Goal: Use online tool/utility: Utilize a website feature to perform a specific function

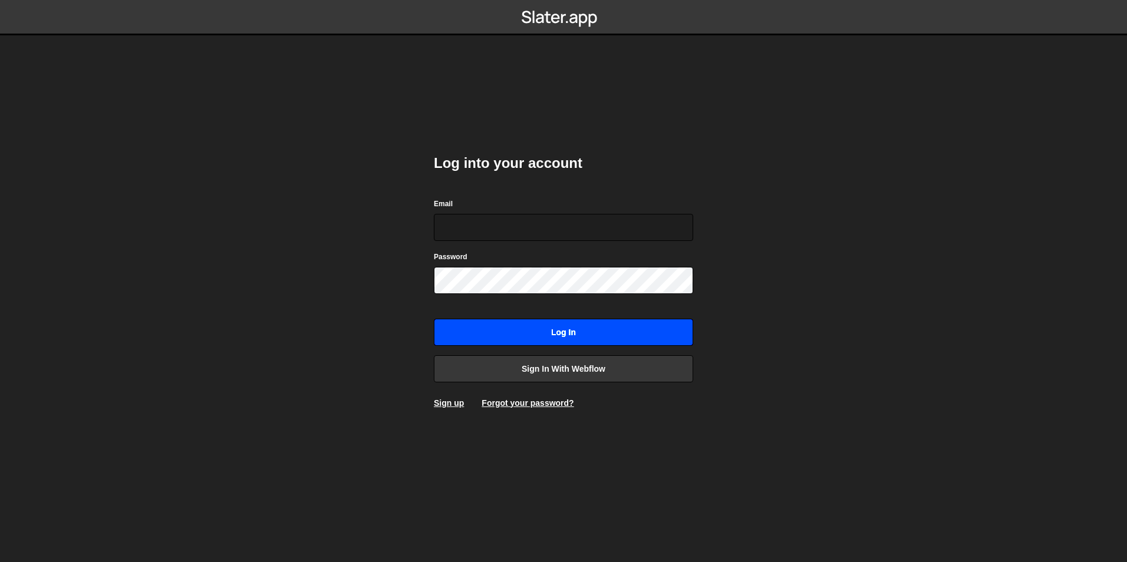
type input "digital@2020innovation.com"
click at [518, 331] on input "Log in" at bounding box center [563, 332] width 259 height 27
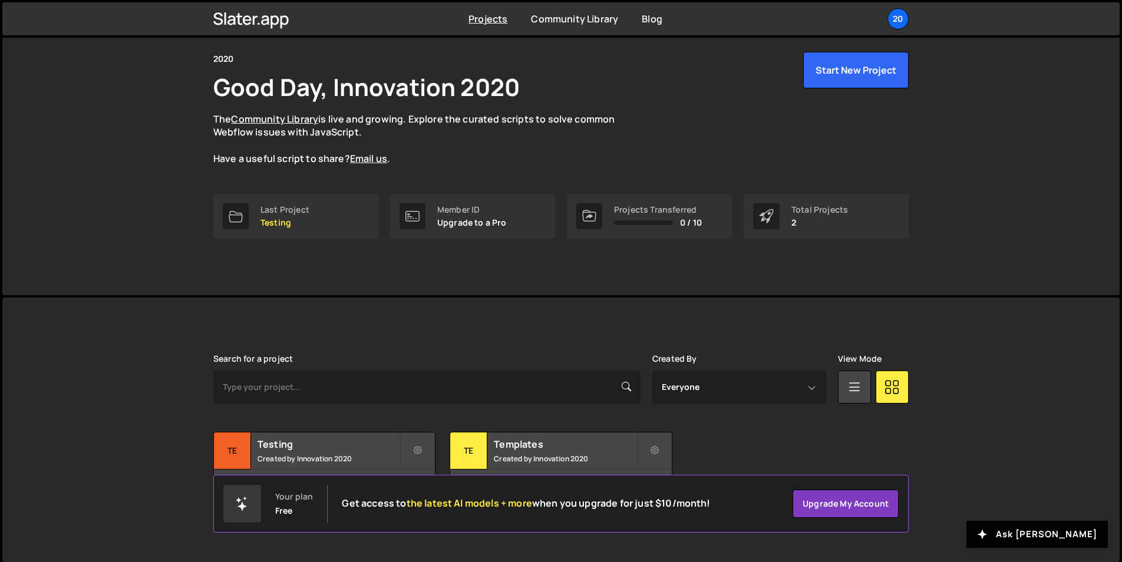
scroll to position [45, 0]
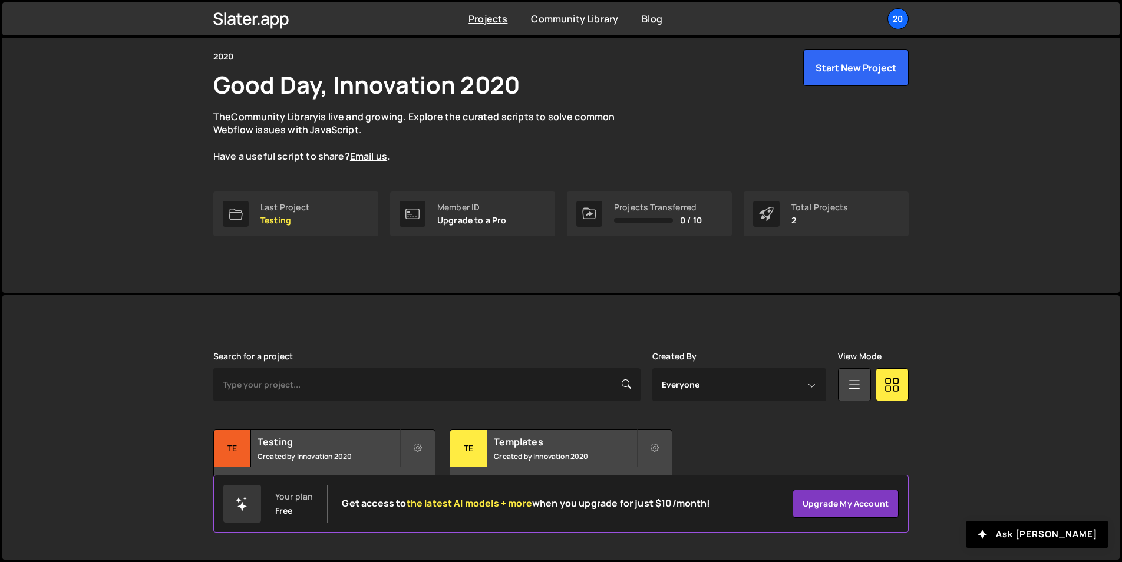
click at [134, 462] on div "[PERSON_NAME] is designed for desktop use. Please use a larger screen to access…" at bounding box center [560, 427] width 1117 height 265
click at [531, 465] on div "Templates Created by Innovation 2020" at bounding box center [560, 448] width 221 height 37
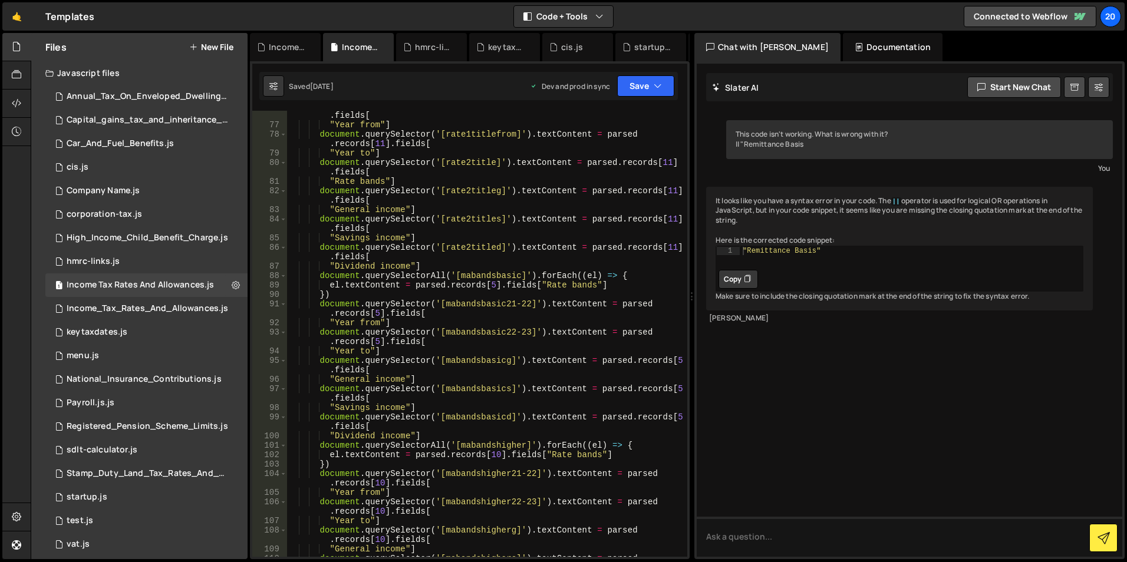
scroll to position [1025, 0]
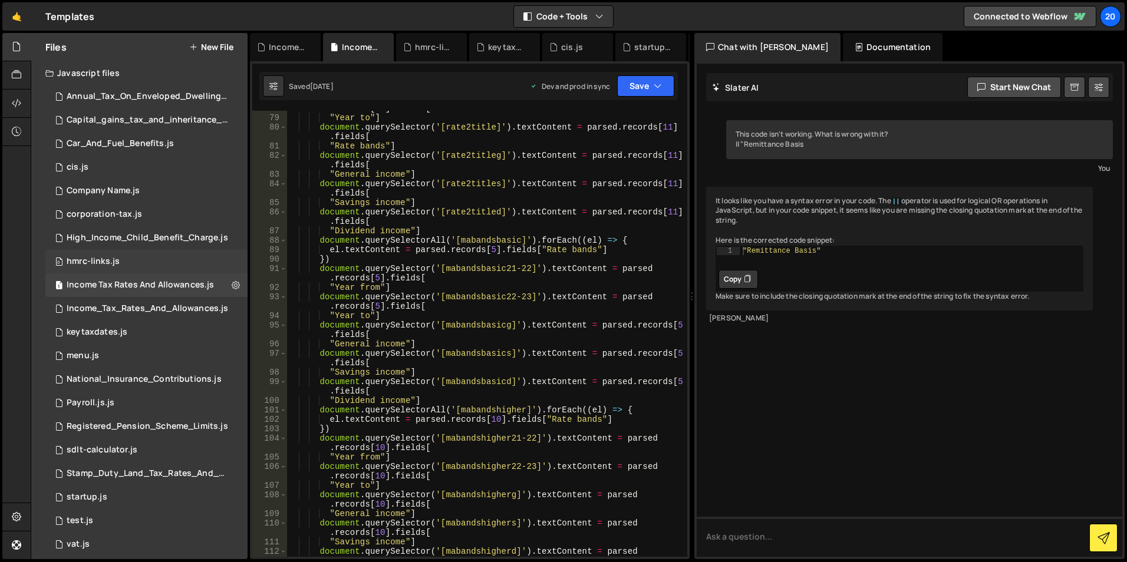
click at [95, 266] on div "hmrc-links.js" at bounding box center [93, 261] width 53 height 11
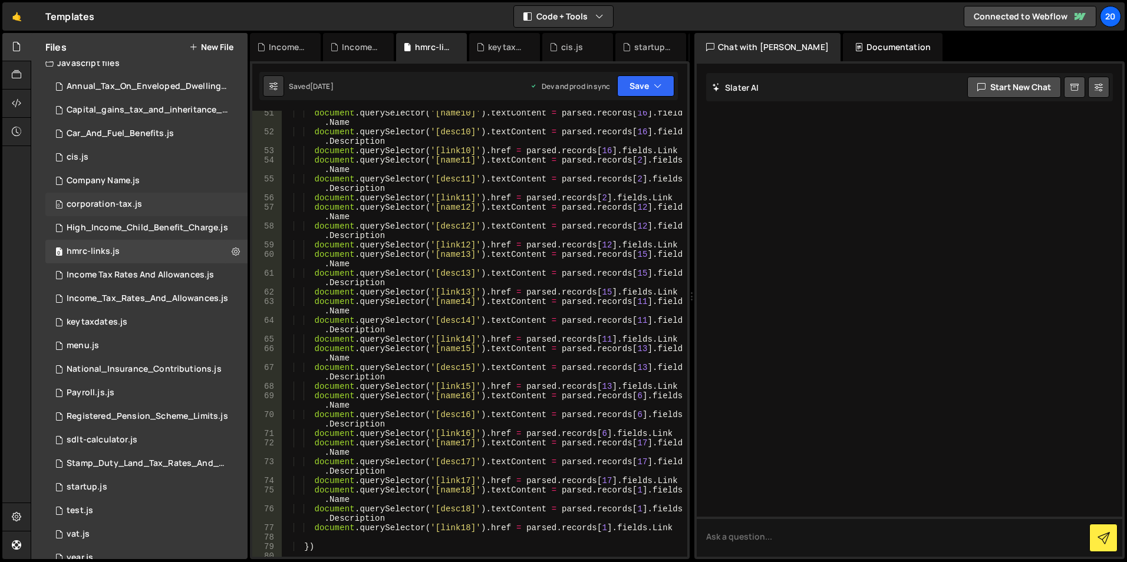
scroll to position [0, 0]
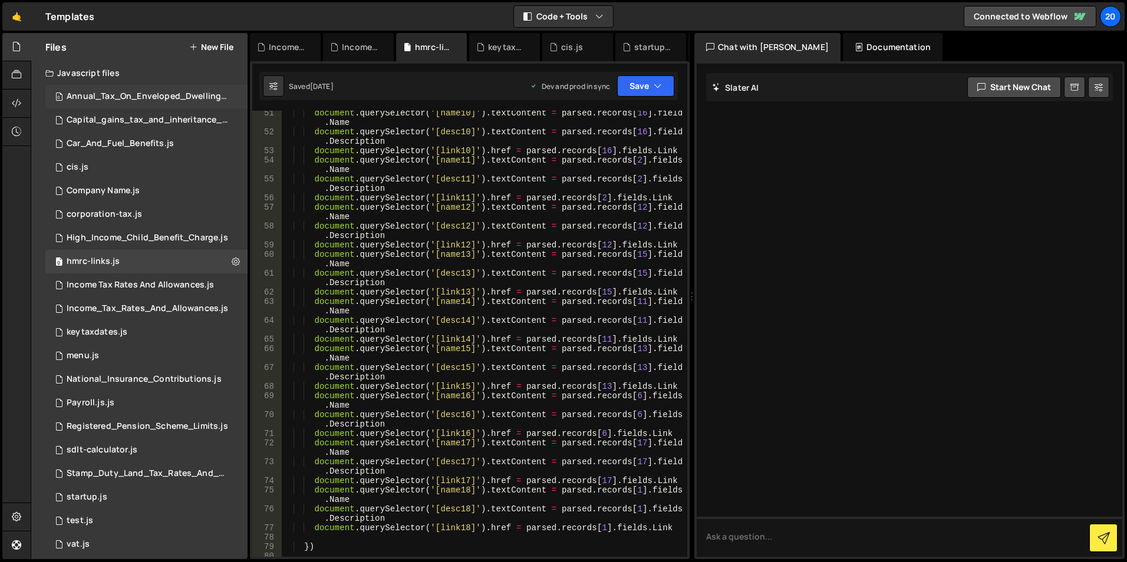
click at [126, 101] on div "Annual_Tax_On_Enveloped_Dwellings_Rates.js" at bounding box center [148, 96] width 163 height 11
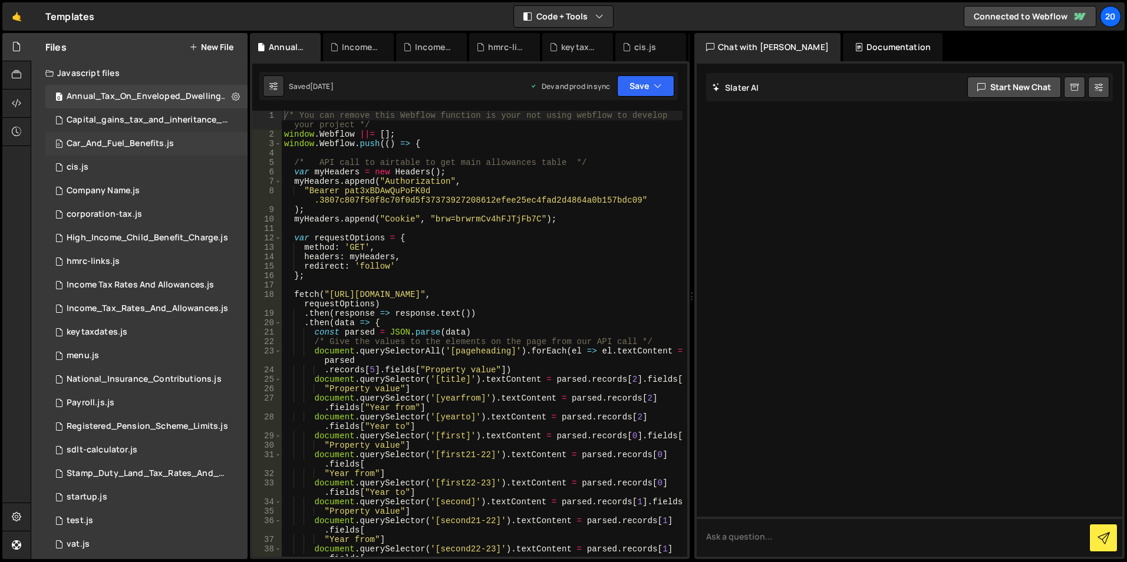
click at [114, 134] on div "0 Car_And_Fuel_Benefits.js 0" at bounding box center [146, 144] width 202 height 24
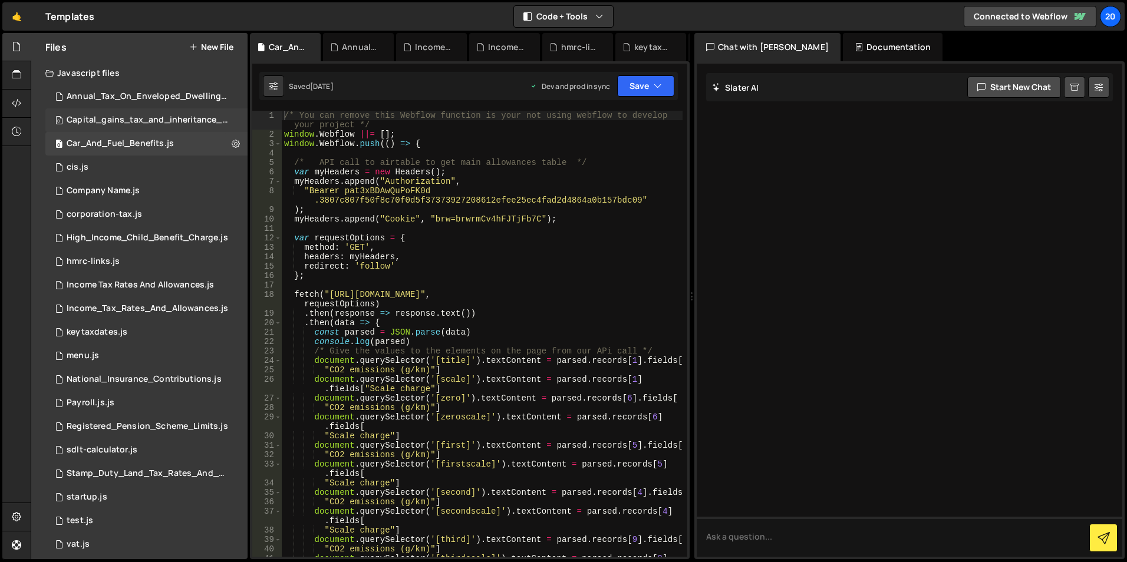
click at [113, 117] on div "Capital_gains_tax_and_inheritance_tax_rates.js" at bounding box center [148, 120] width 163 height 11
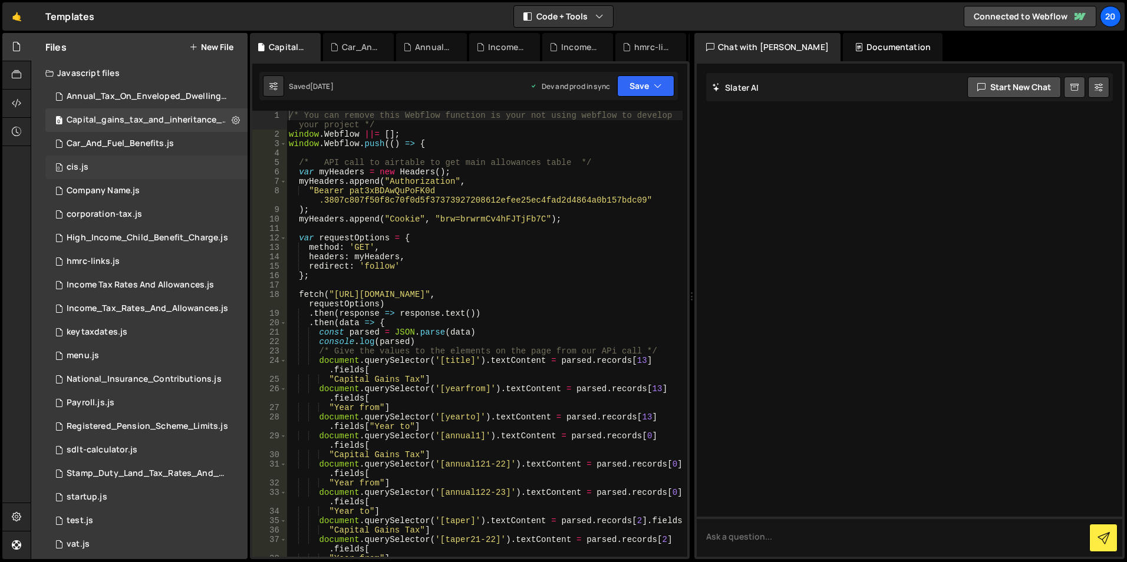
click at [107, 162] on div "0 cis.js 0" at bounding box center [146, 168] width 202 height 24
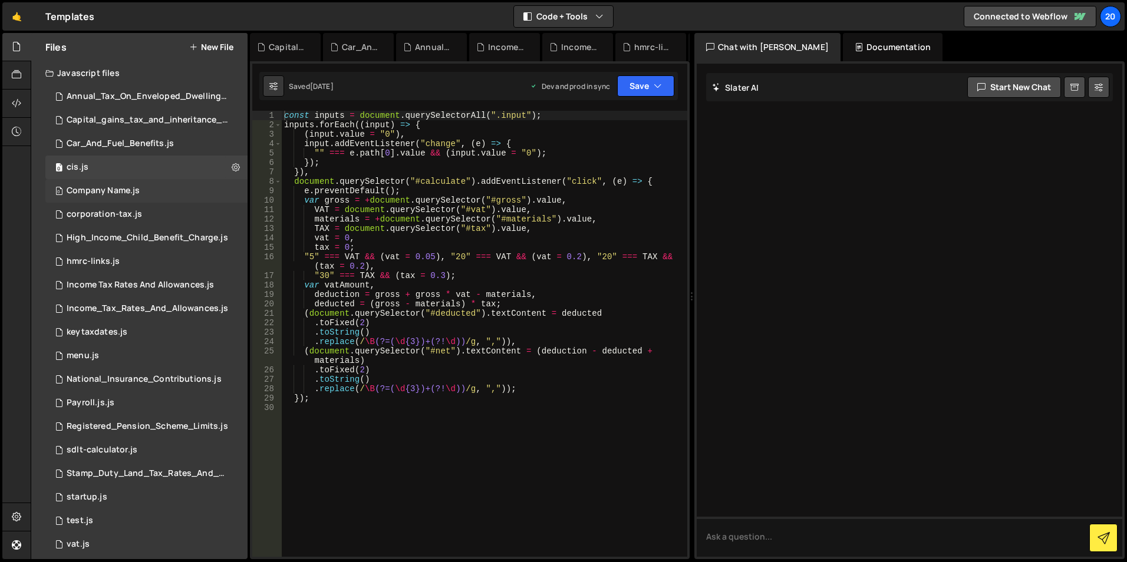
click at [103, 196] on div "0 Company Name.js 0" at bounding box center [146, 191] width 202 height 24
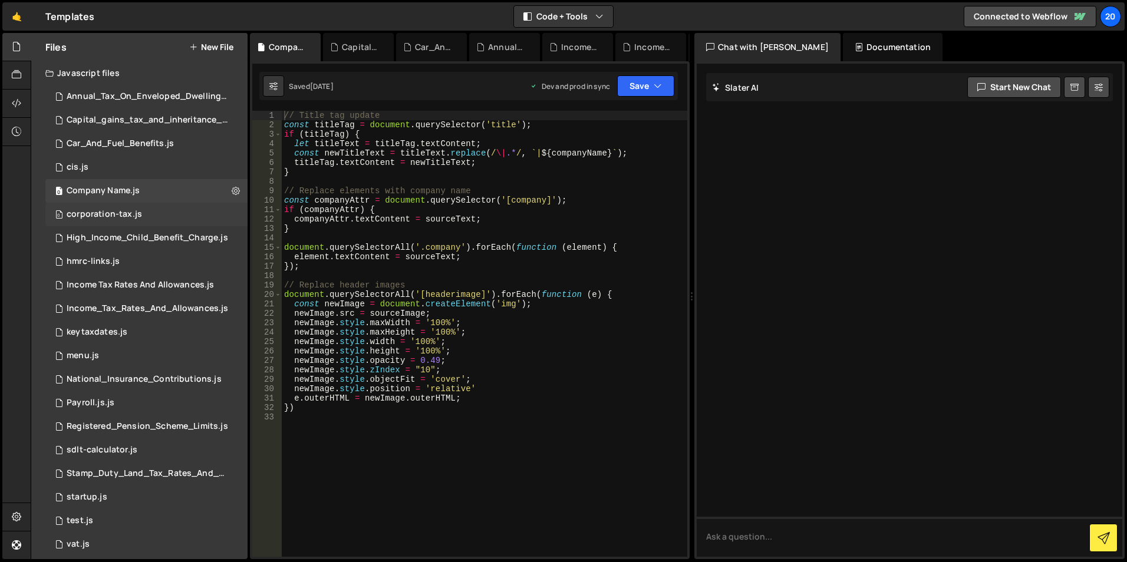
click at [94, 220] on div "0 corporation-tax.js 0" at bounding box center [146, 215] width 202 height 24
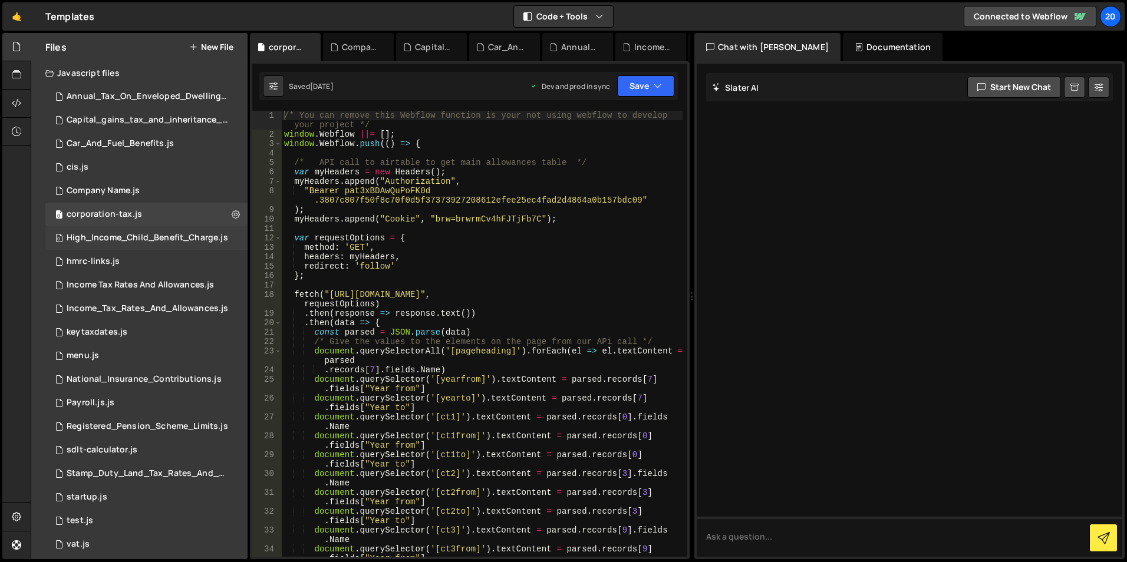
click at [94, 246] on div "0 High_Income_Child_Benefit_Charge.js 0" at bounding box center [147, 238] width 205 height 24
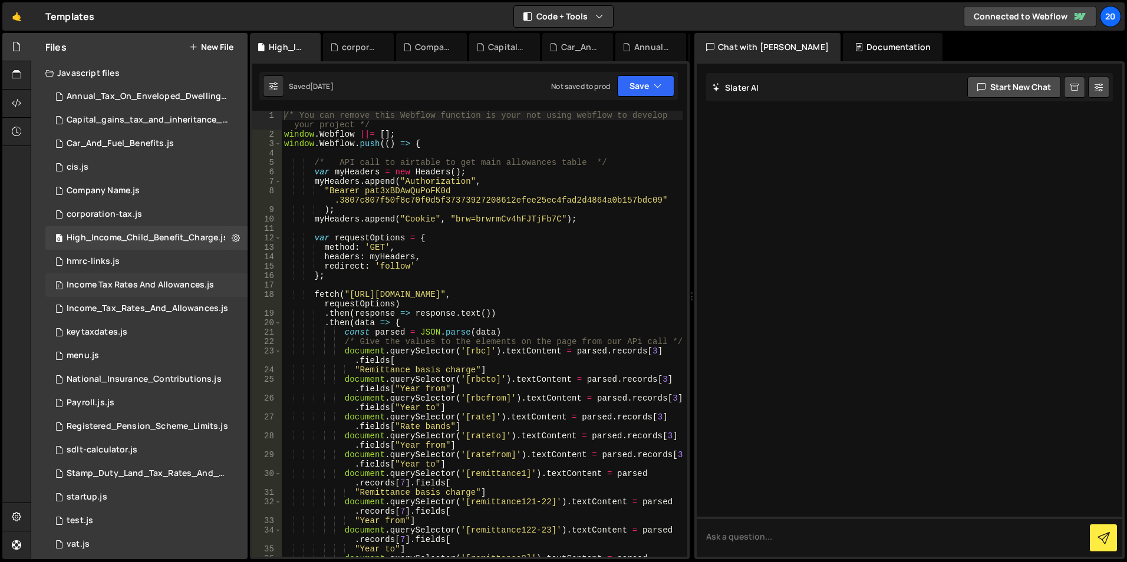
click at [94, 286] on div "Income Tax Rates And Allowances.js" at bounding box center [140, 285] width 147 height 11
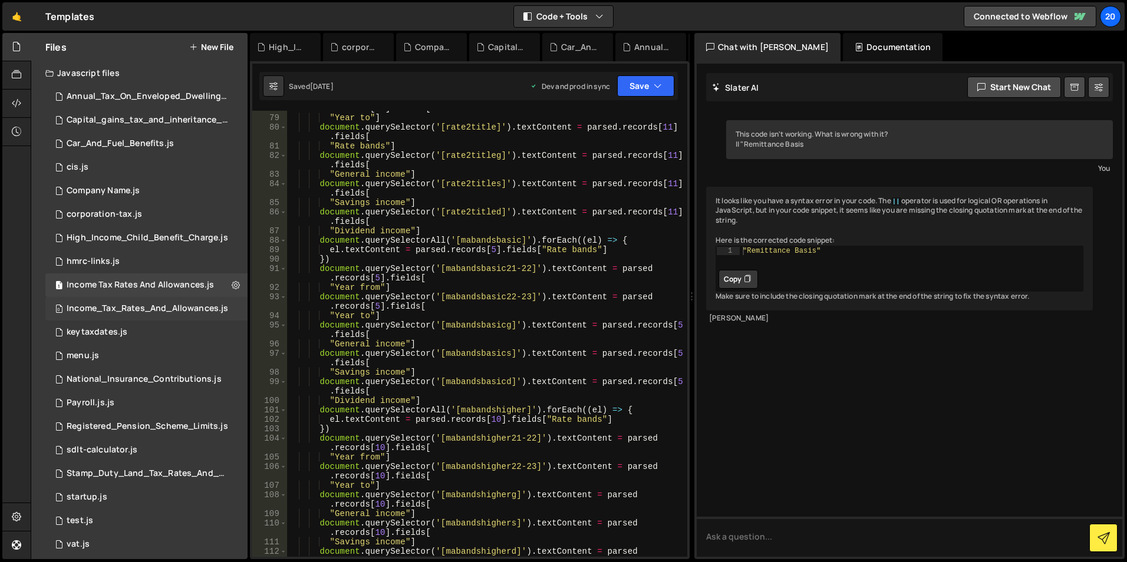
click at [95, 315] on div "0 Income_Tax_Rates_And_Allowances.js 0" at bounding box center [148, 309] width 206 height 24
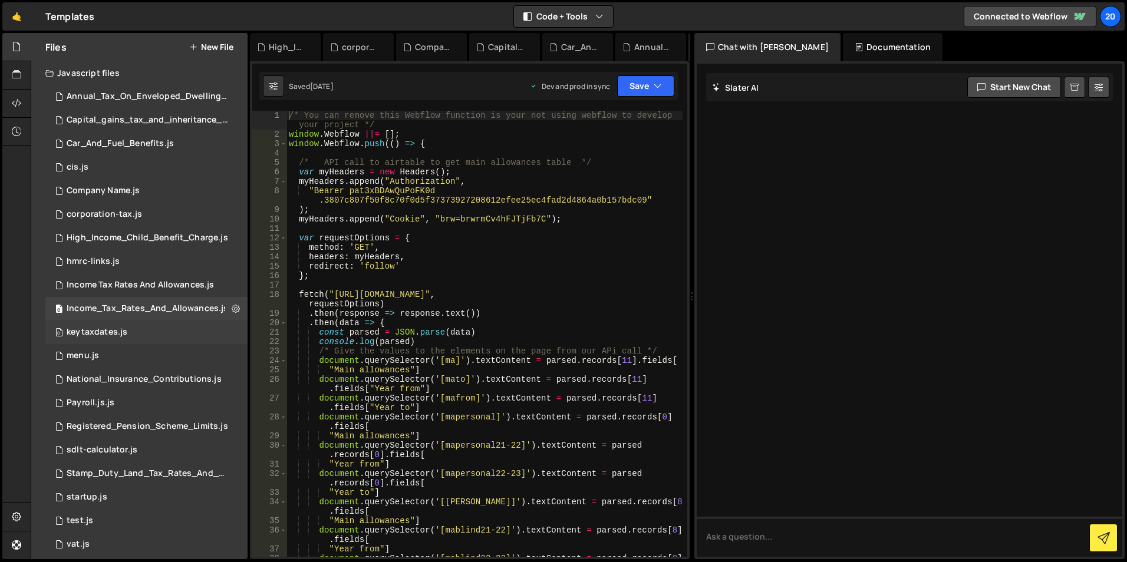
click at [94, 332] on div "keytaxdates.js" at bounding box center [97, 332] width 61 height 11
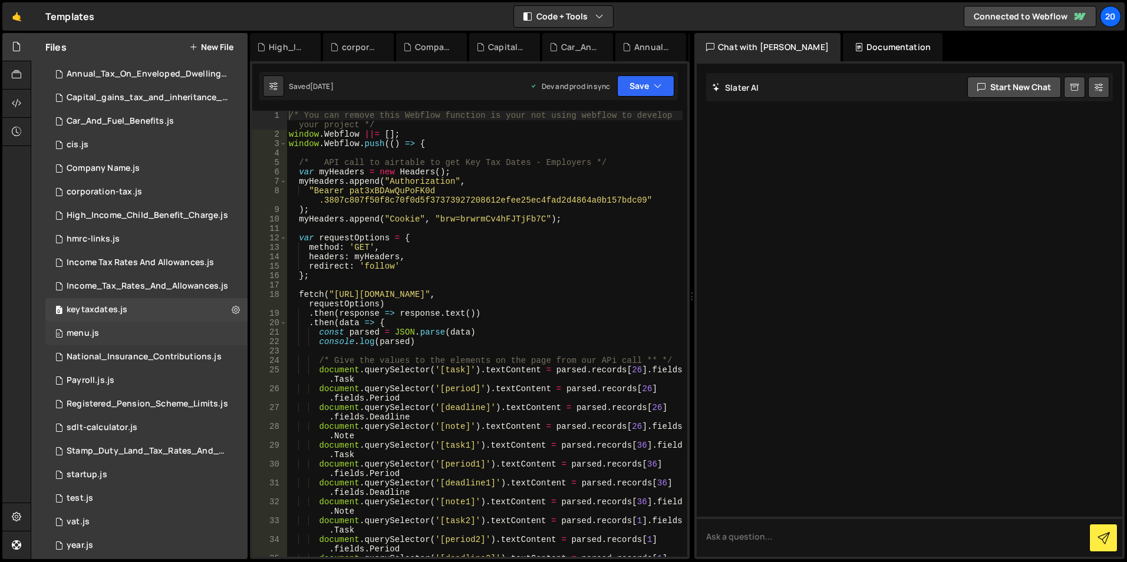
scroll to position [32, 0]
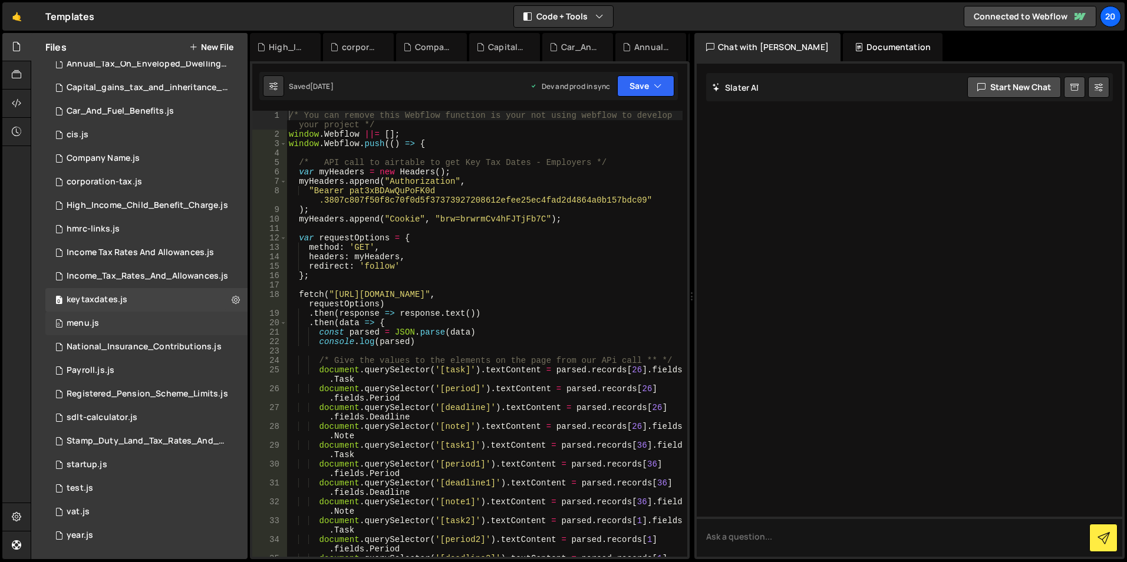
click at [96, 325] on div "menu.js" at bounding box center [83, 323] width 32 height 11
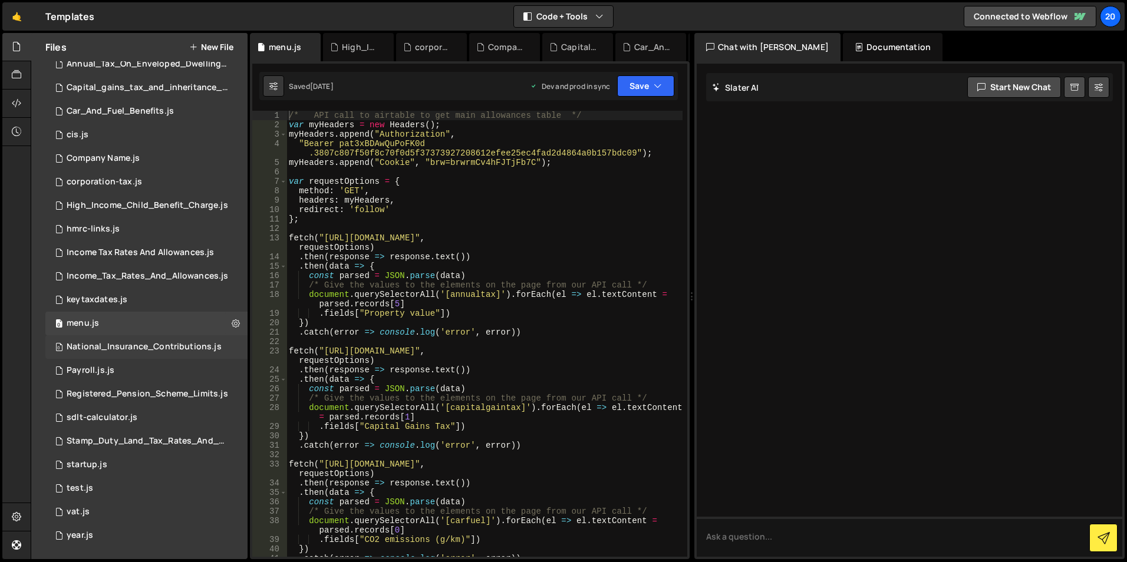
click at [95, 342] on div "National_Insurance_Contributions.js" at bounding box center [144, 347] width 155 height 11
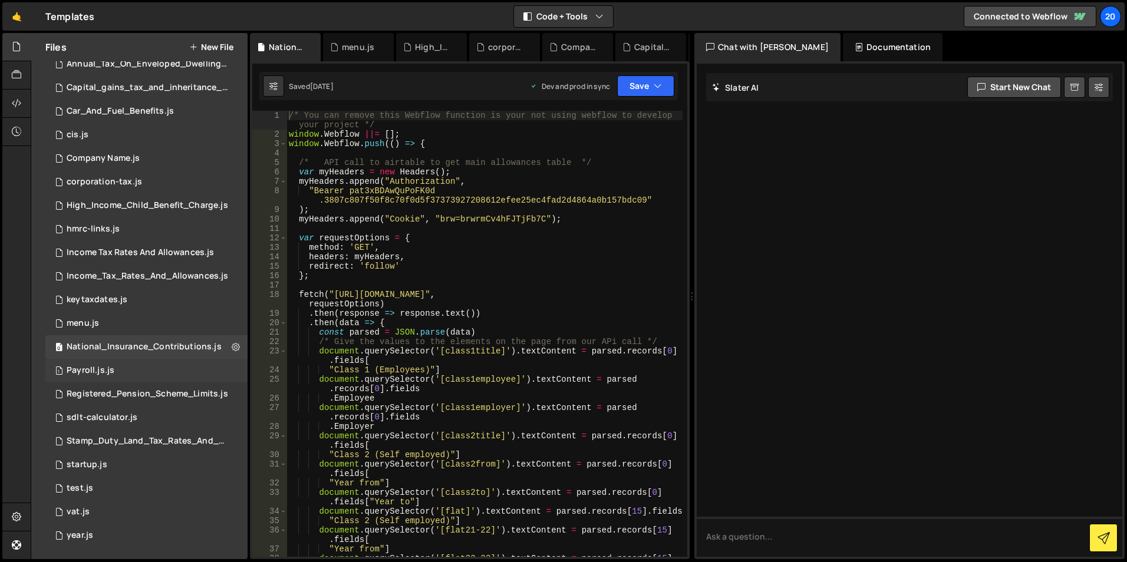
click at [90, 369] on div "Payroll.js.js" at bounding box center [91, 370] width 48 height 11
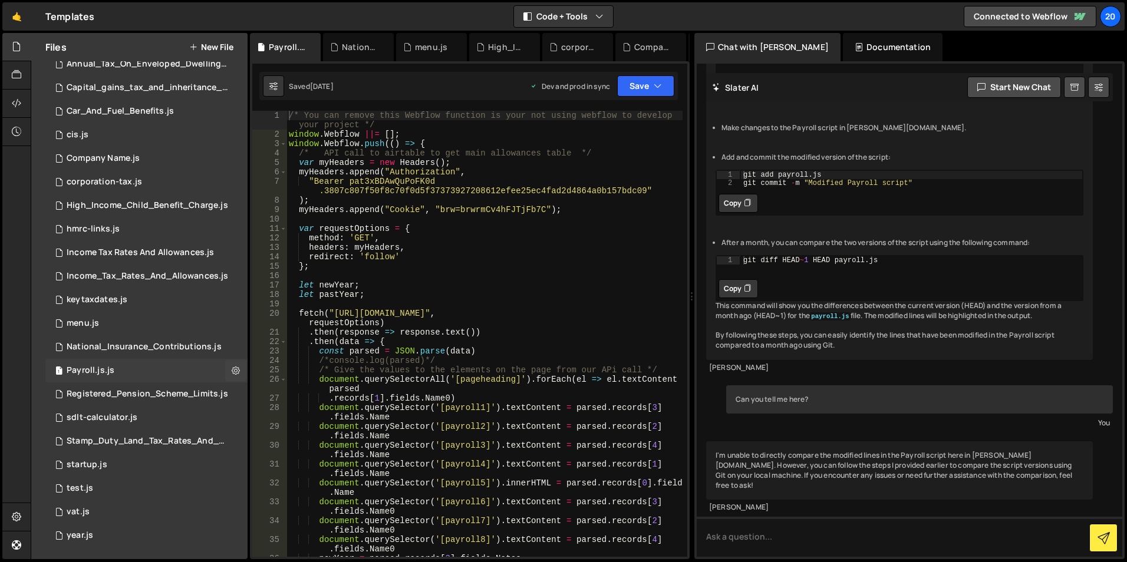
scroll to position [382, 0]
click at [18, 99] on icon at bounding box center [16, 103] width 9 height 13
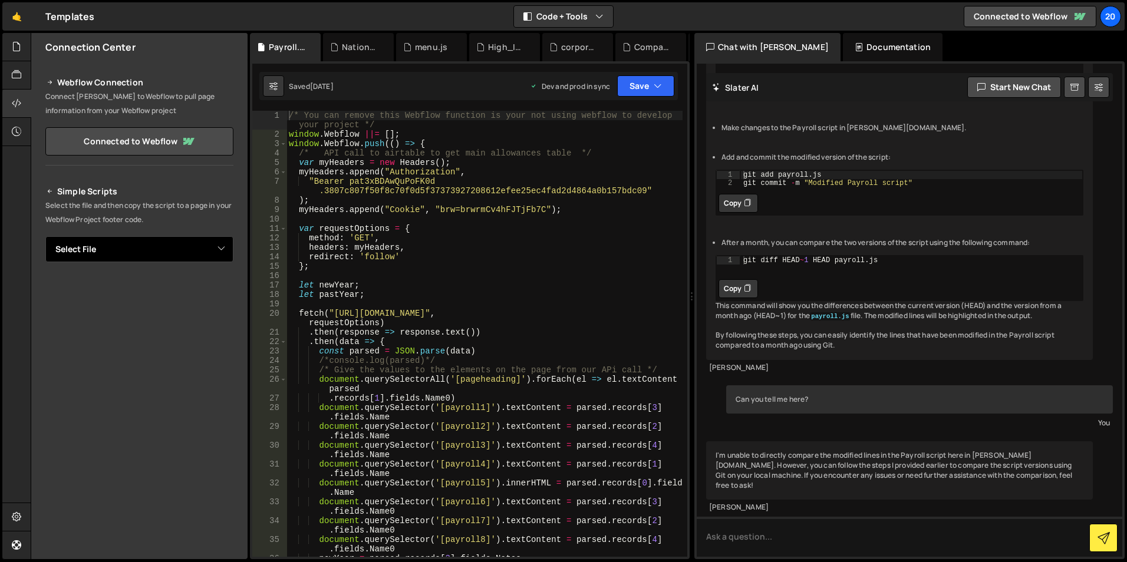
click at [127, 255] on select "Select File Annual_Tax_On_Enveloped_Dwellings_Rates.js Capital_gains_tax_and_in…" at bounding box center [139, 249] width 188 height 26
click at [188, 222] on p "Select the file and then copy the script to a page in your Webflow Project foot…" at bounding box center [139, 213] width 188 height 28
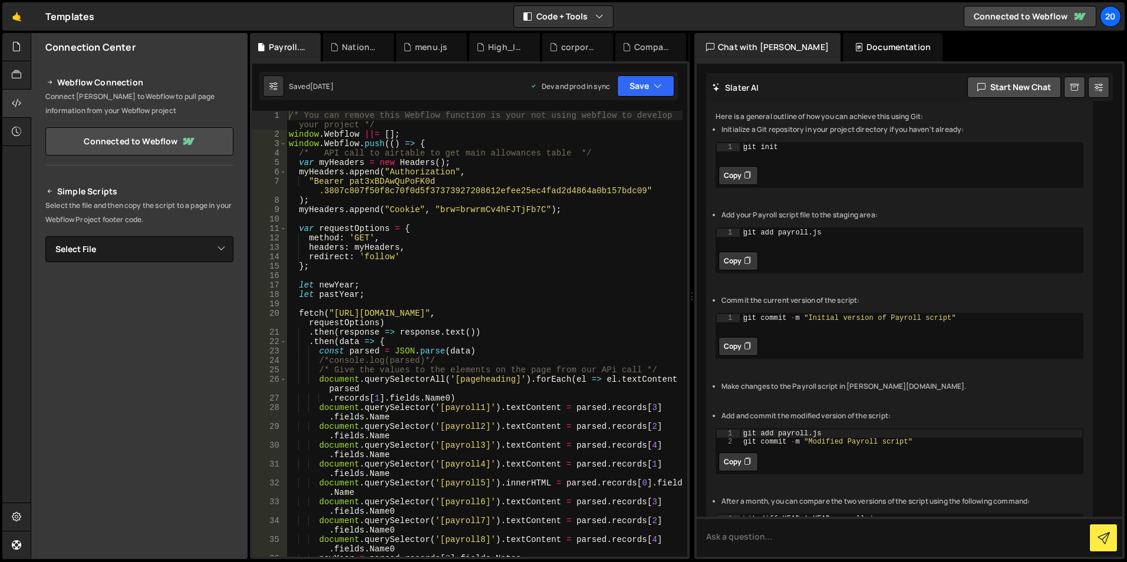
scroll to position [88, 0]
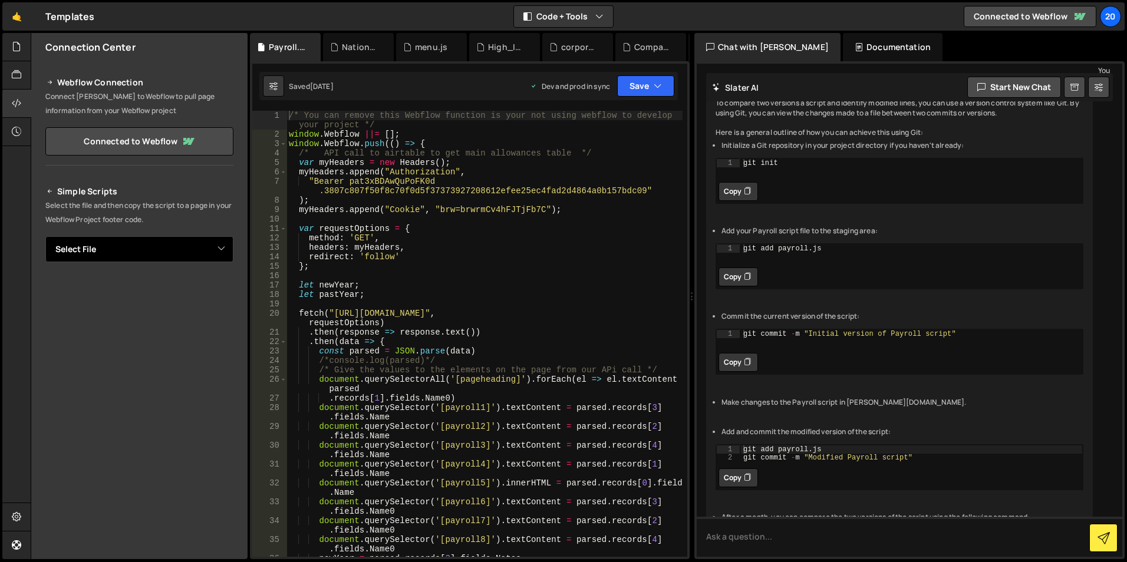
click at [146, 260] on select "Select File Annual_Tax_On_Enveloped_Dwellings_Rates.js Capital_gains_tax_and_in…" at bounding box center [139, 249] width 188 height 26
click at [45, 236] on select "Select File Annual_Tax_On_Enveloped_Dwellings_Rates.js Capital_gains_tax_and_in…" at bounding box center [139, 249] width 188 height 26
click at [110, 255] on select "Select File Annual_Tax_On_Enveloped_Dwellings_Rates.js Capital_gains_tax_and_in…" at bounding box center [139, 249] width 188 height 26
select select "31482"
click at [45, 236] on select "Select File Annual_Tax_On_Enveloped_Dwellings_Rates.js Capital_gains_tax_and_in…" at bounding box center [139, 249] width 188 height 26
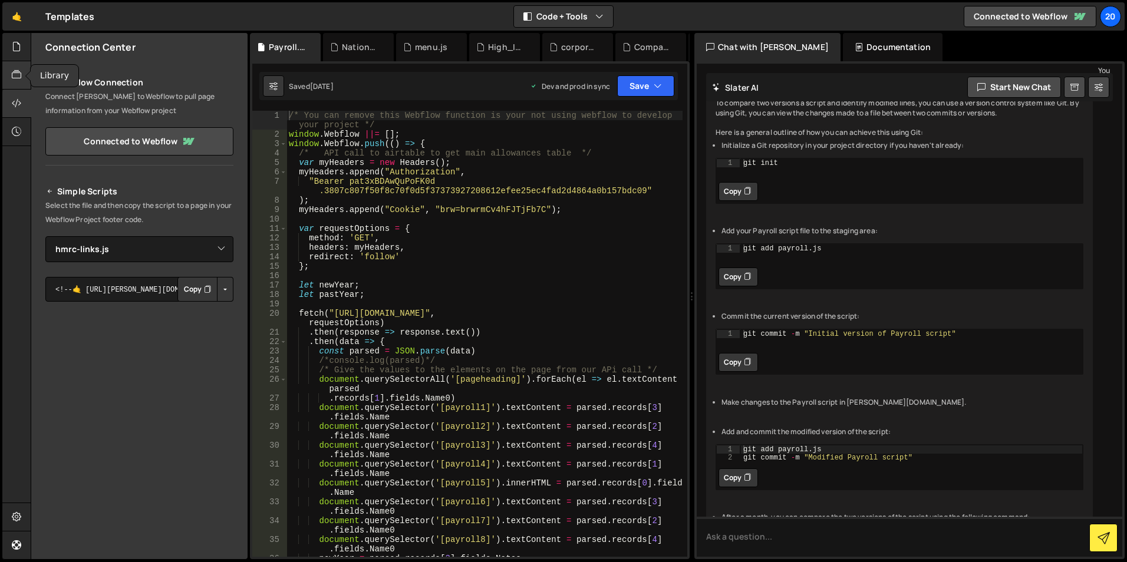
click at [12, 81] on icon at bounding box center [16, 74] width 9 height 13
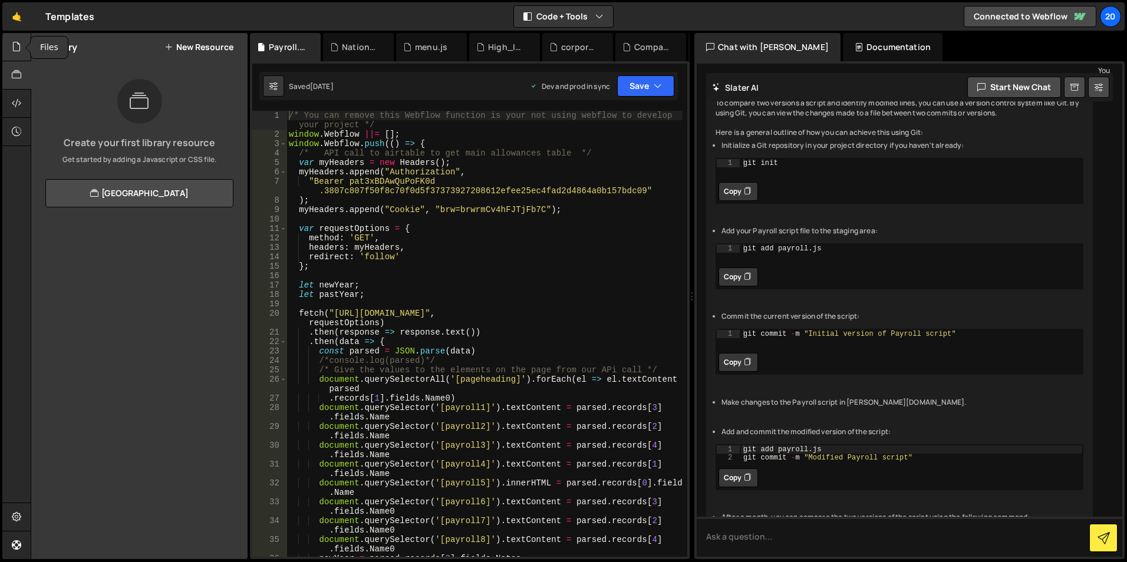
click at [15, 52] on icon at bounding box center [16, 46] width 9 height 13
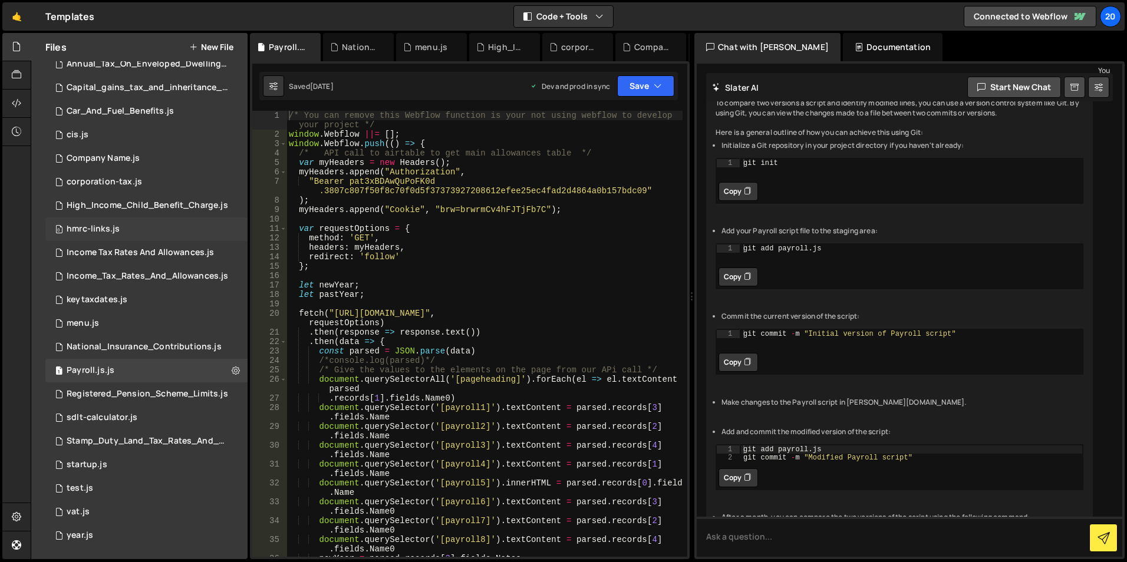
click at [85, 229] on div "hmrc-links.js" at bounding box center [93, 229] width 53 height 11
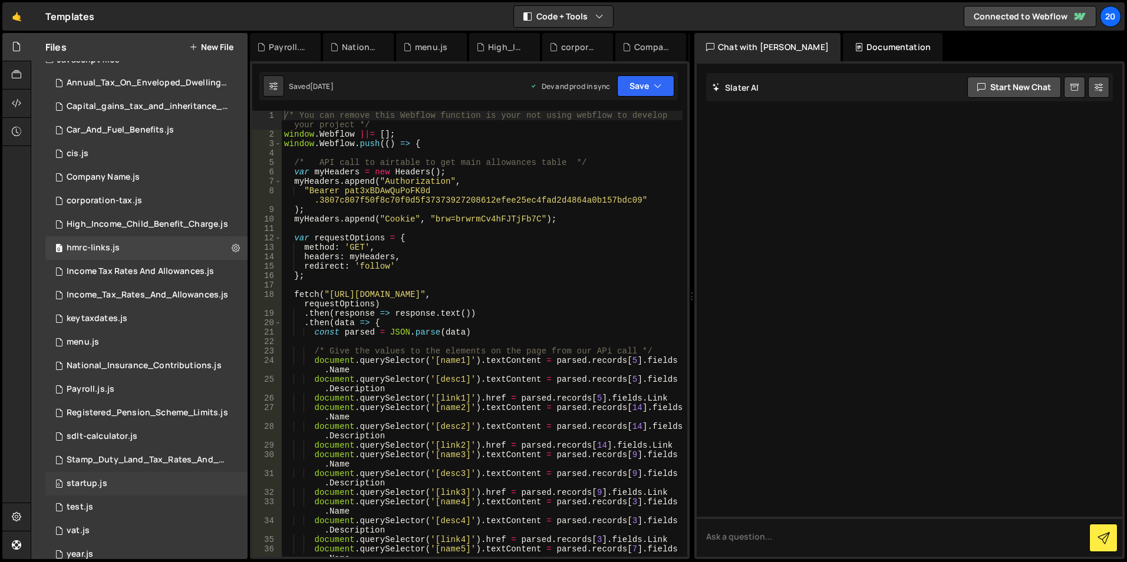
scroll to position [0, 0]
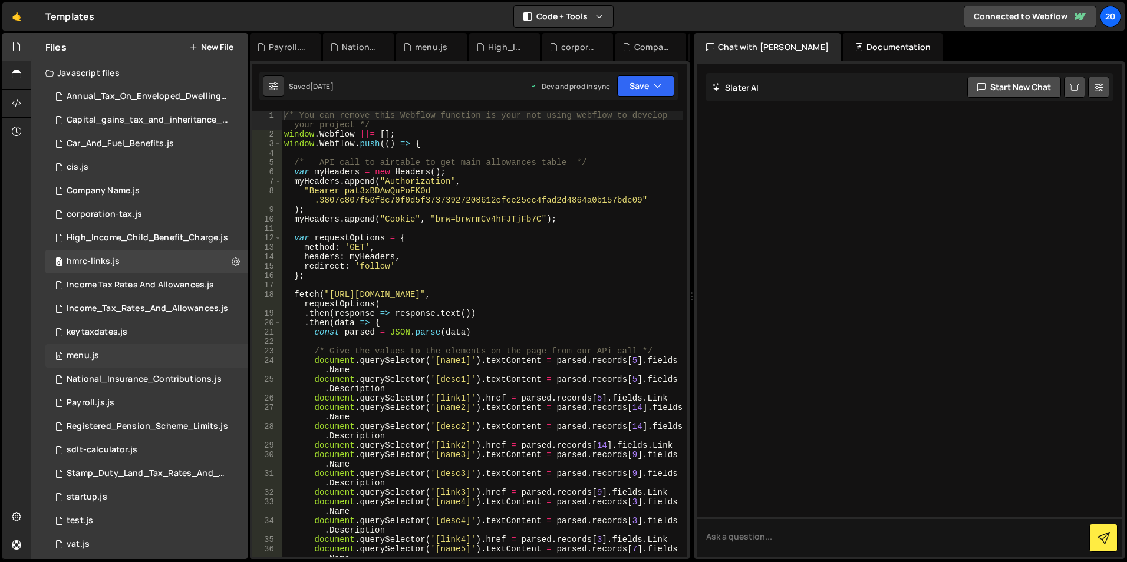
click at [80, 359] on div "menu.js" at bounding box center [83, 356] width 32 height 11
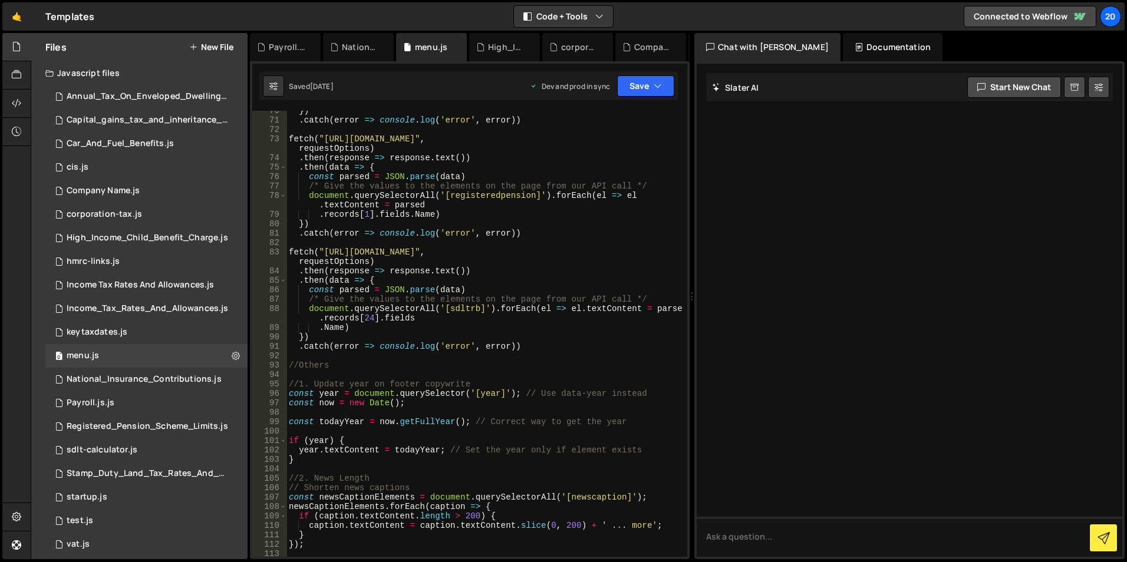
scroll to position [848, 0]
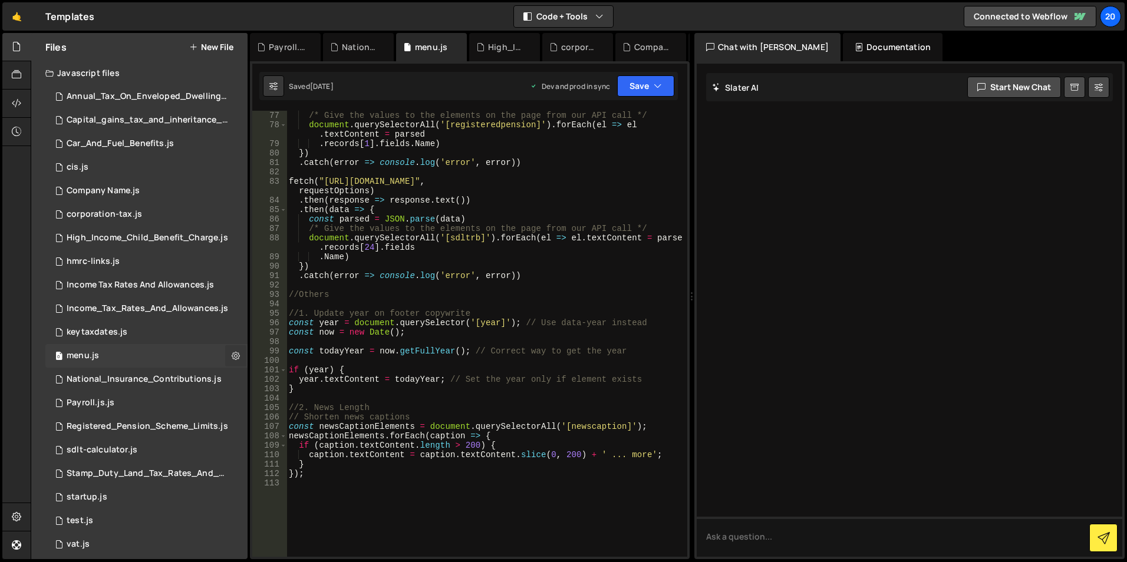
click at [235, 357] on icon at bounding box center [236, 355] width 8 height 11
click at [233, 356] on icon at bounding box center [236, 355] width 8 height 11
click at [100, 257] on div "hmrc-links.js" at bounding box center [93, 261] width 53 height 11
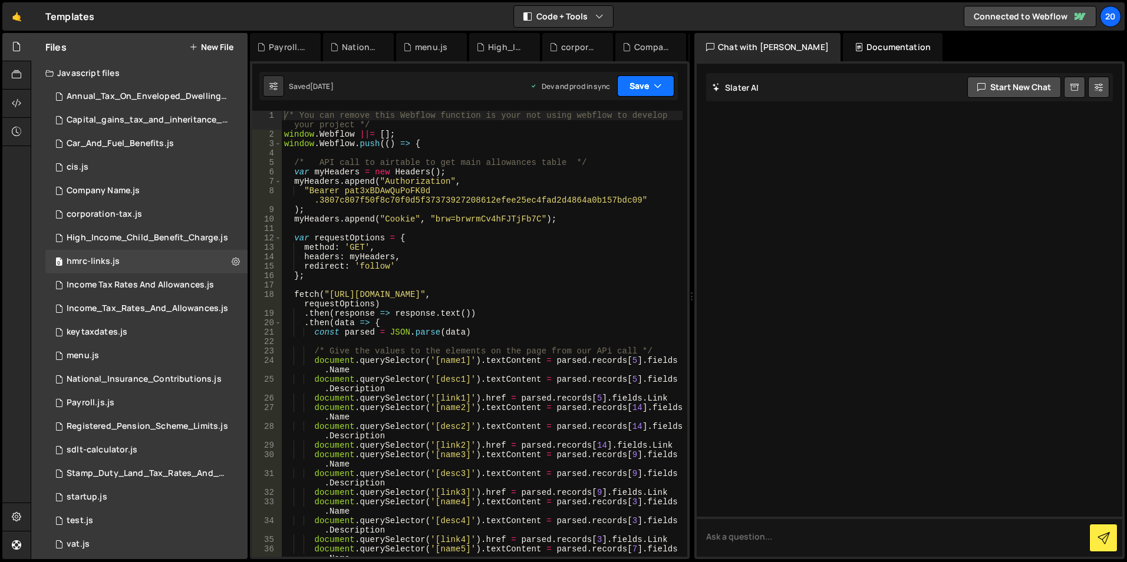
click at [661, 85] on icon "button" at bounding box center [657, 86] width 8 height 12
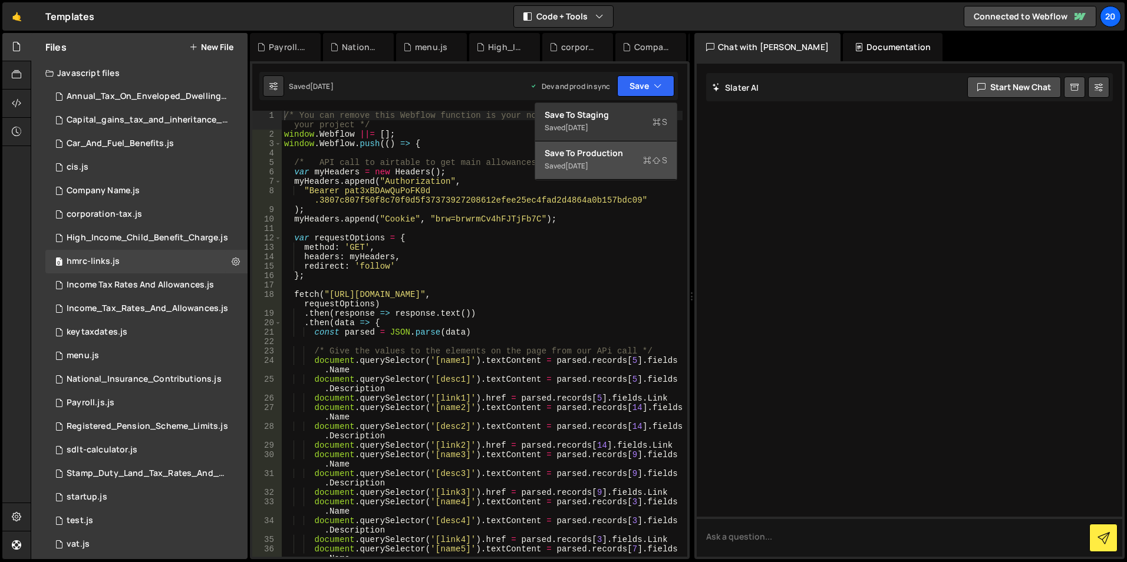
click at [602, 157] on div "Save to Production S" at bounding box center [605, 153] width 123 height 12
